Goal: Information Seeking & Learning: Learn about a topic

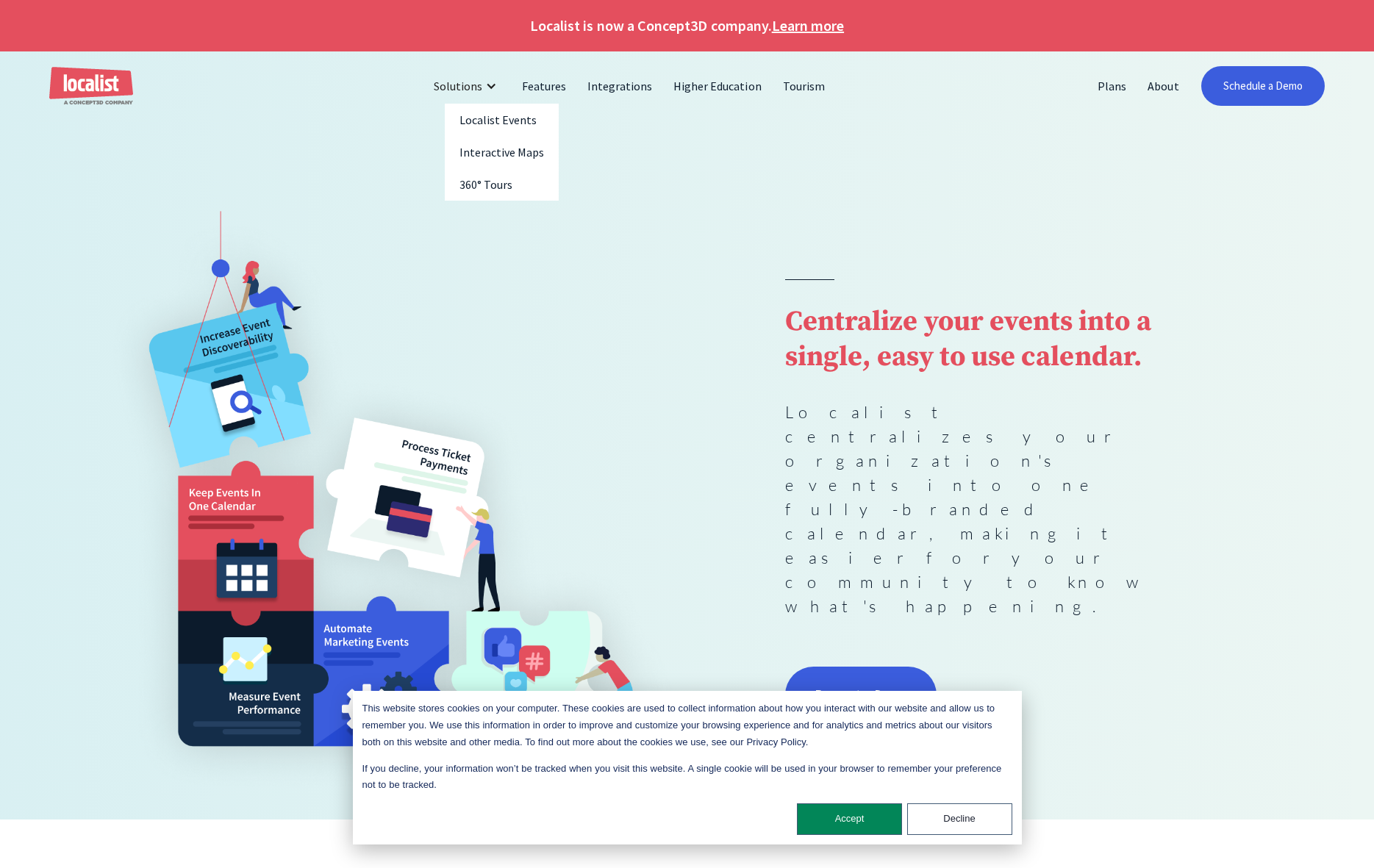
click at [455, 92] on div "Solutions" at bounding box center [458, 86] width 49 height 18
click at [461, 93] on div "Solutions" at bounding box center [458, 86] width 49 height 18
click at [484, 127] on link "Localist Events" at bounding box center [502, 120] width 114 height 32
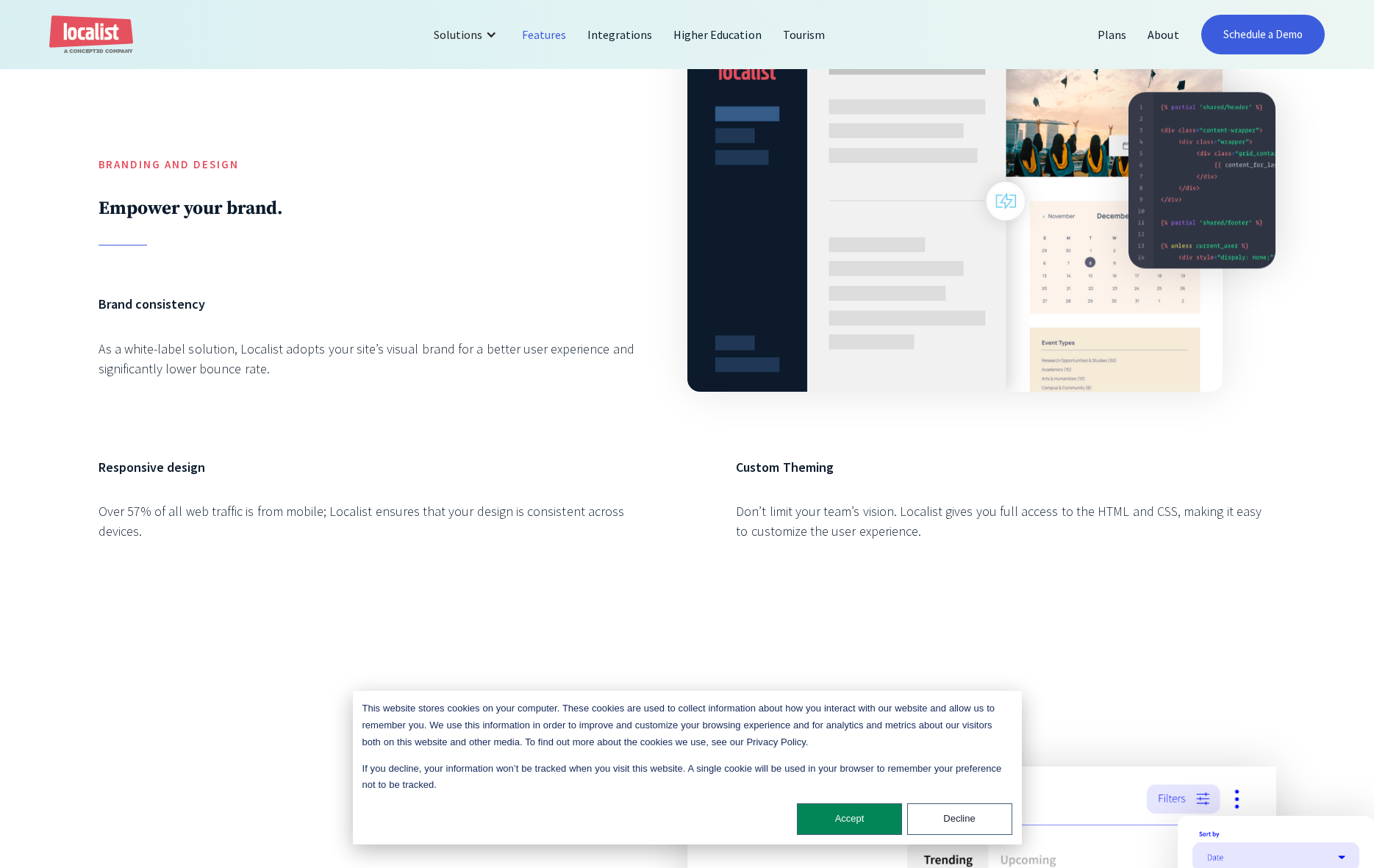
scroll to position [938, 0]
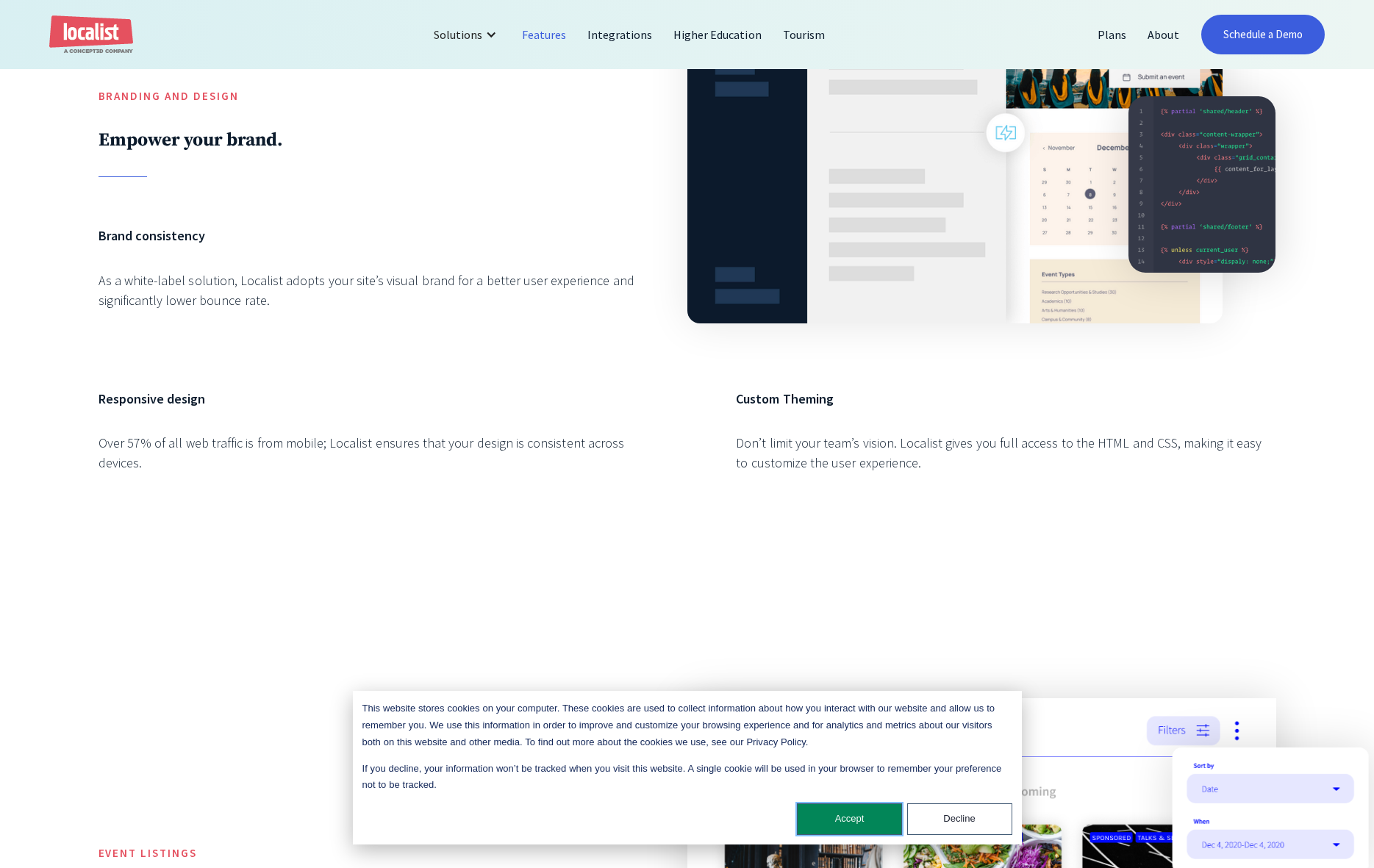
click at [842, 818] on button "Accept" at bounding box center [850, 819] width 105 height 31
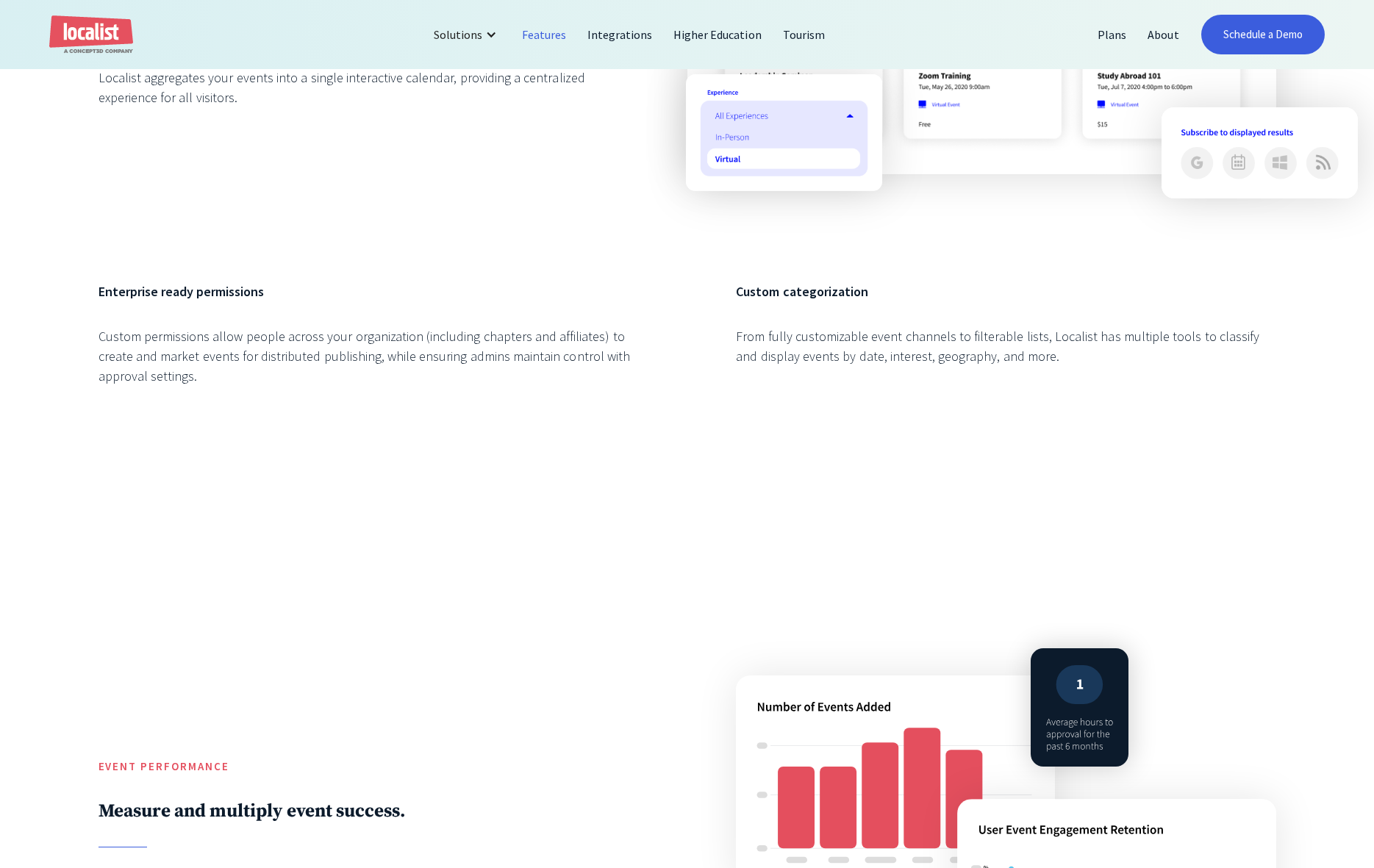
scroll to position [1435, 0]
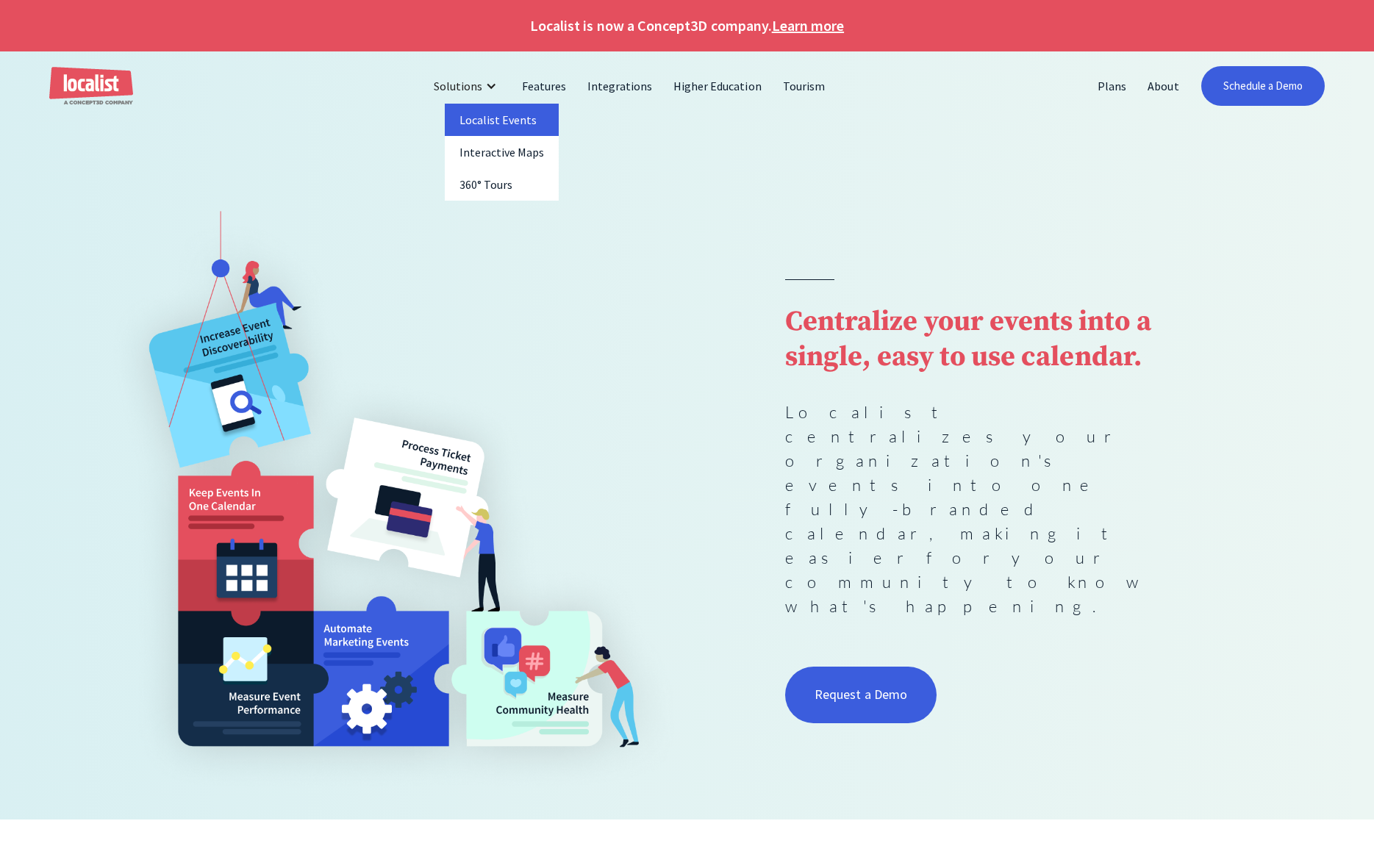
click at [486, 113] on link "Localist Events" at bounding box center [502, 120] width 114 height 32
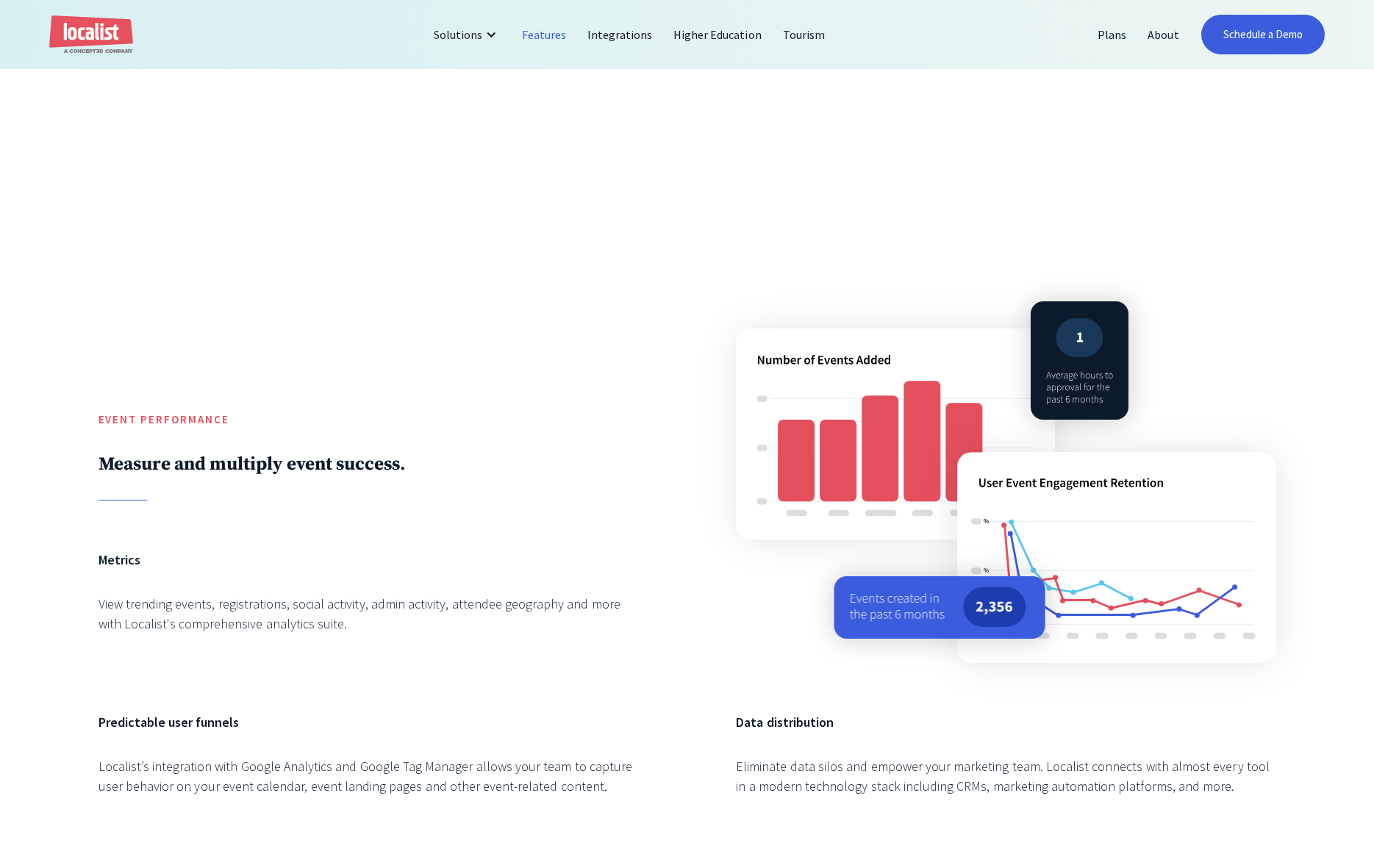
scroll to position [2342, 0]
